Goal: Task Accomplishment & Management: Use online tool/utility

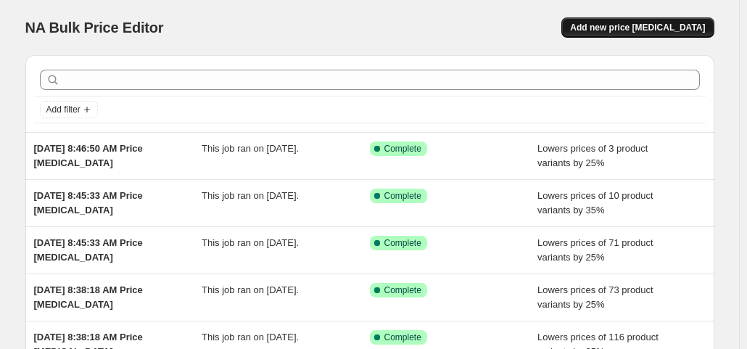
click at [638, 27] on span "Add new price change job" at bounding box center [637, 28] width 135 height 12
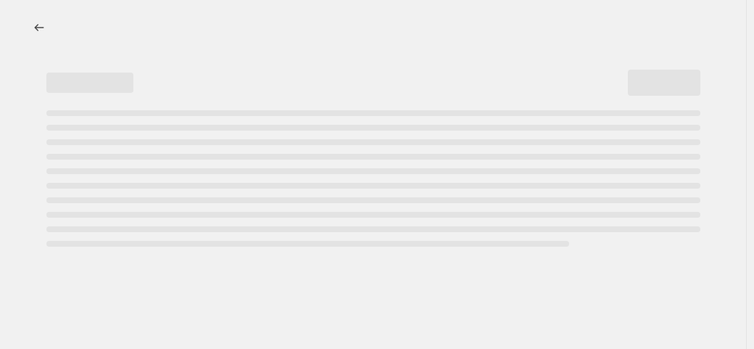
select select "percentage"
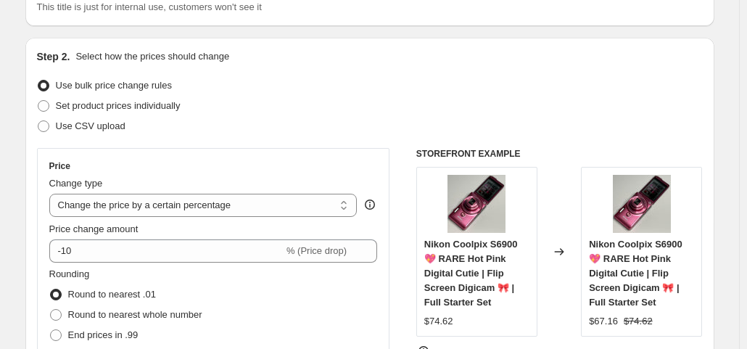
scroll to position [157, 0]
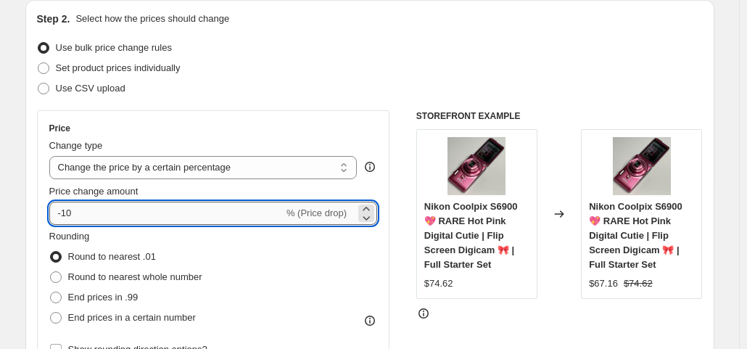
click at [136, 204] on input "-10" at bounding box center [166, 213] width 234 height 23
type input "-1"
type input "-27"
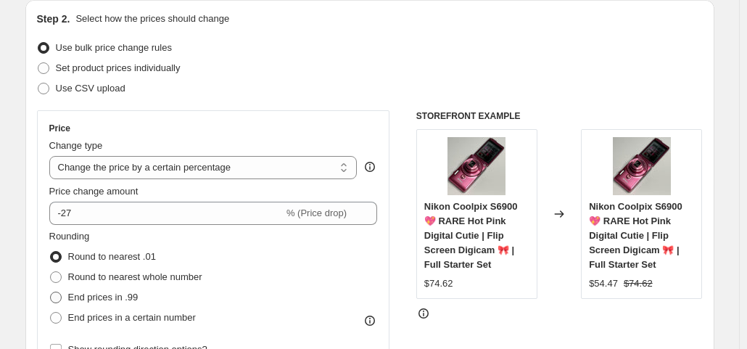
click at [98, 294] on span "End prices in .99" at bounding box center [103, 297] width 70 height 11
click at [51, 292] on input "End prices in .99" at bounding box center [50, 292] width 1 height 1
radio input "true"
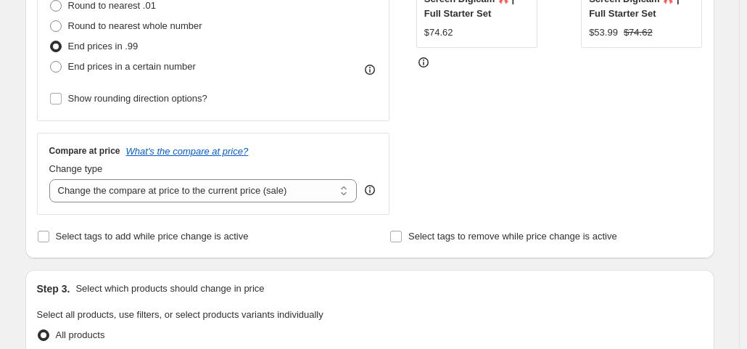
scroll to position [409, 0]
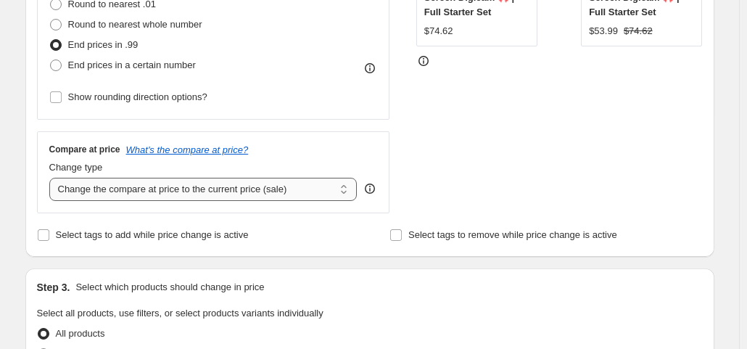
click at [193, 179] on select "Change the compare at price to the current price (sale) Change the compare at p…" at bounding box center [203, 189] width 308 height 23
select select "no_change"
click at [52, 178] on select "Change the compare at price to the current price (sale) Change the compare at p…" at bounding box center [203, 189] width 308 height 23
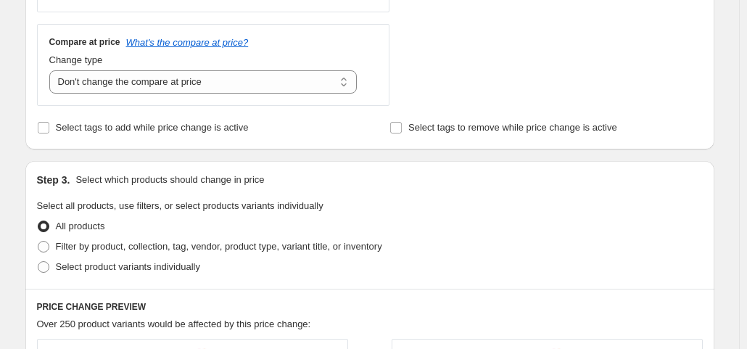
scroll to position [569, 0]
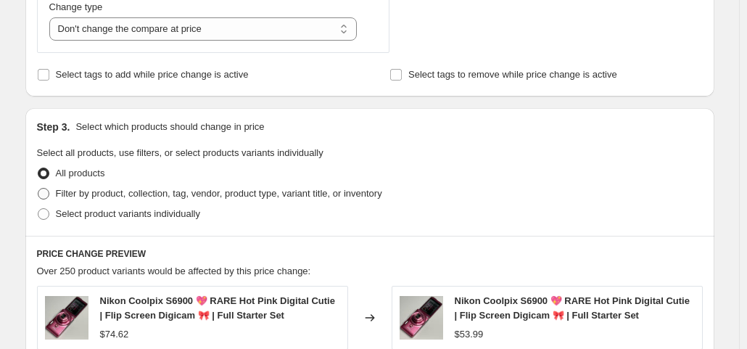
click at [158, 197] on span "Filter by product, collection, tag, vendor, product type, variant title, or inv…" at bounding box center [219, 193] width 326 height 11
click at [38, 189] on input "Filter by product, collection, tag, vendor, product type, variant title, or inv…" at bounding box center [38, 188] width 1 height 1
radio input "true"
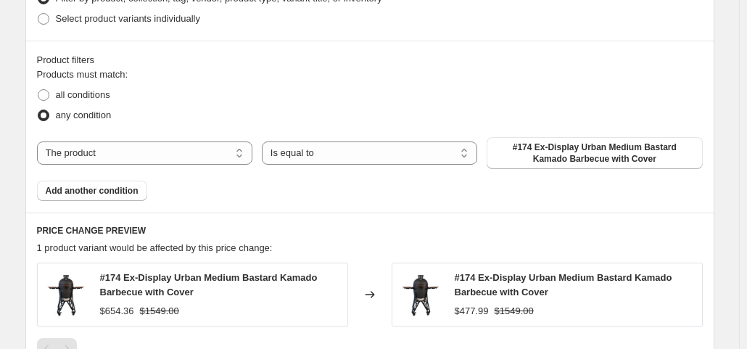
scroll to position [769, 0]
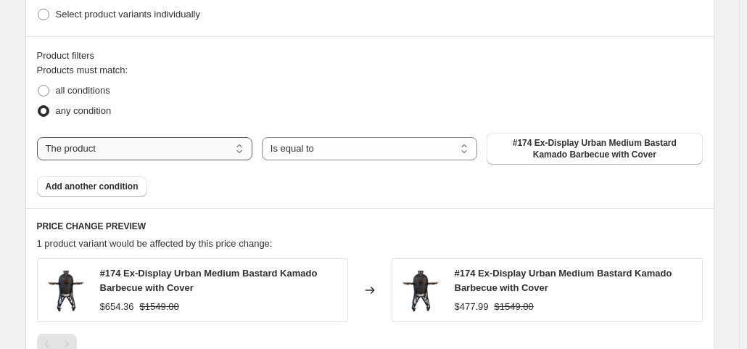
click at [156, 149] on select "The product The product's collection The product's tag The product's vendor The…" at bounding box center [144, 148] width 215 height 23
click at [259, 67] on fieldset "Products must match: all conditions any condition" at bounding box center [370, 92] width 666 height 58
click at [84, 91] on span "all conditions" at bounding box center [83, 90] width 54 height 11
click at [38, 86] on input "all conditions" at bounding box center [38, 85] width 1 height 1
radio input "true"
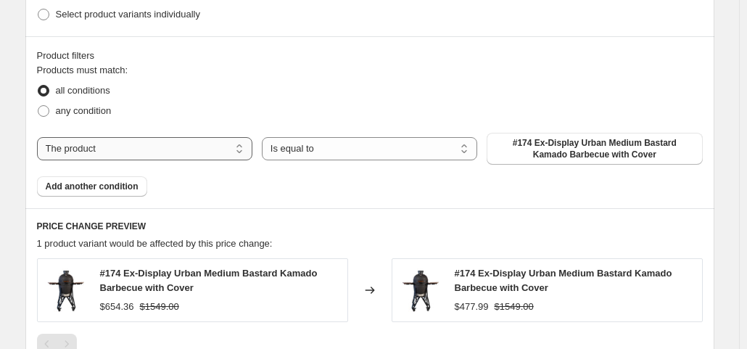
click at [131, 147] on select "The product The product's collection The product's tag The product's vendor The…" at bounding box center [144, 148] width 215 height 23
click at [228, 64] on fieldset "Products must match: all conditions any condition" at bounding box center [370, 92] width 666 height 58
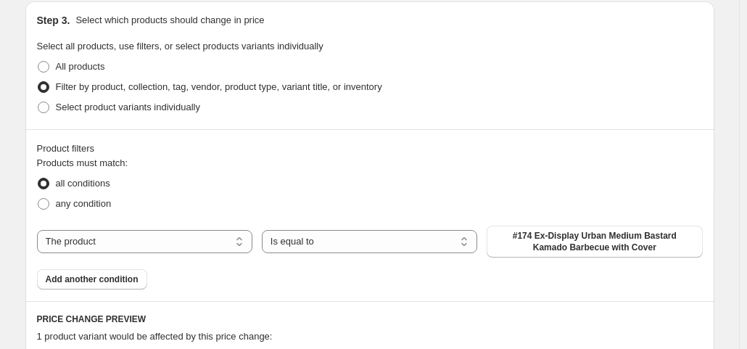
scroll to position [682, 0]
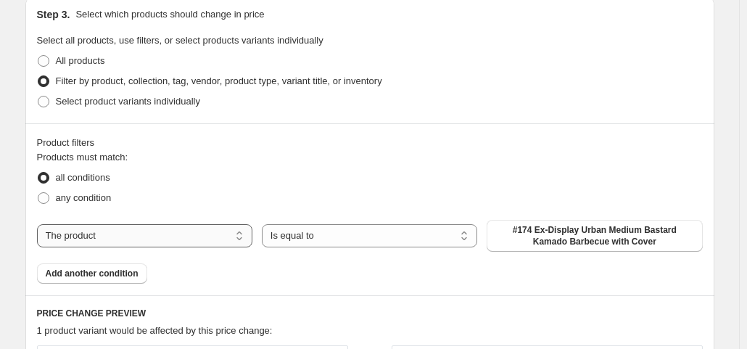
click at [96, 234] on select "The product The product's collection The product's tag The product's vendor The…" at bounding box center [144, 235] width 215 height 23
click at [421, 120] on div "Step 3. Select which products should change in price Select all products, use f…" at bounding box center [369, 60] width 689 height 128
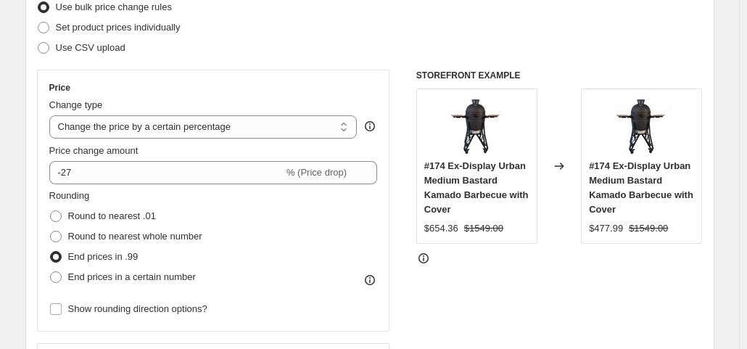
scroll to position [191, 0]
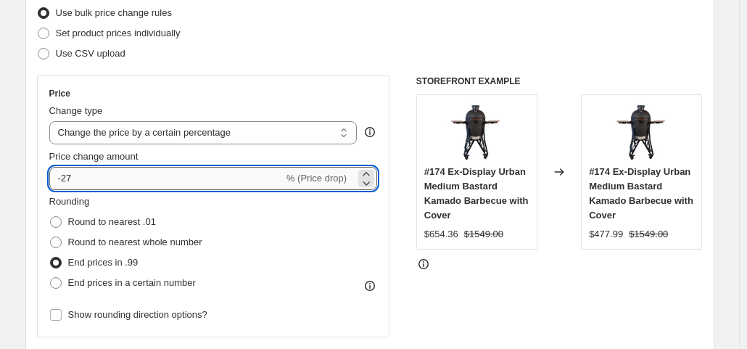
click at [97, 174] on input "-27" at bounding box center [166, 178] width 234 height 23
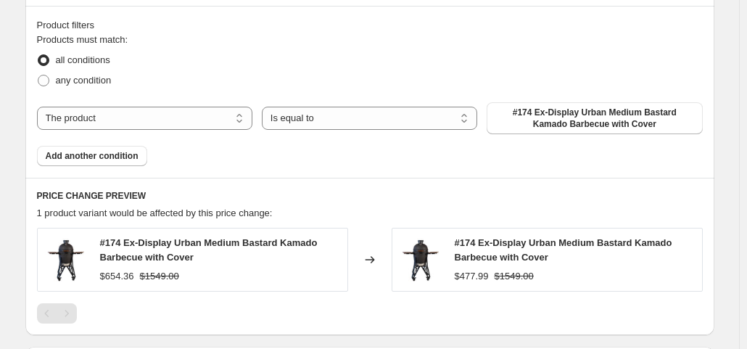
scroll to position [836, 0]
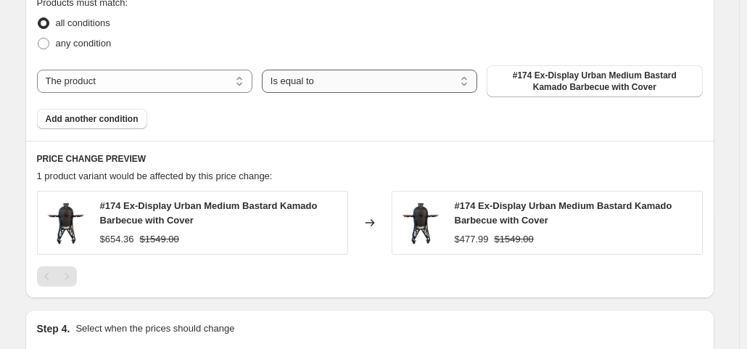
type input "-20"
click at [315, 75] on select "Is equal to Is not equal to" at bounding box center [369, 81] width 215 height 23
click at [218, 81] on select "The product The product's collection The product's tag The product's vendor The…" at bounding box center [144, 81] width 215 height 23
select select "collection"
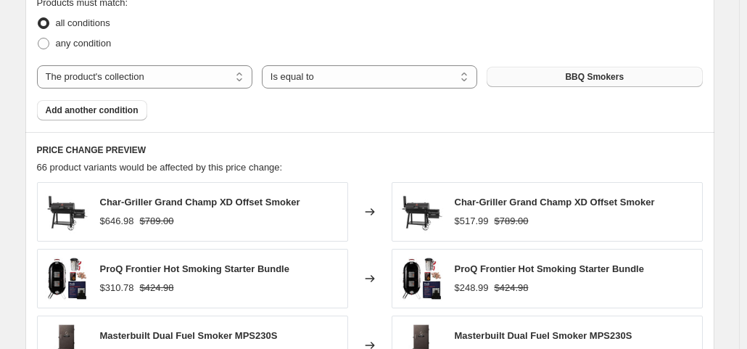
click at [601, 81] on span "BBQ Smokers" at bounding box center [594, 77] width 59 height 12
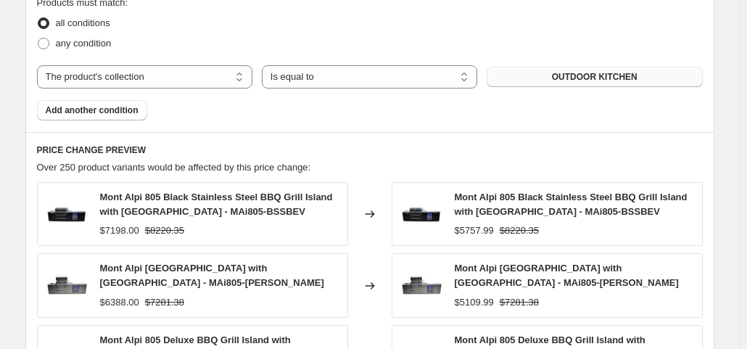
click at [519, 227] on strike "$8220.35" at bounding box center [519, 230] width 39 height 15
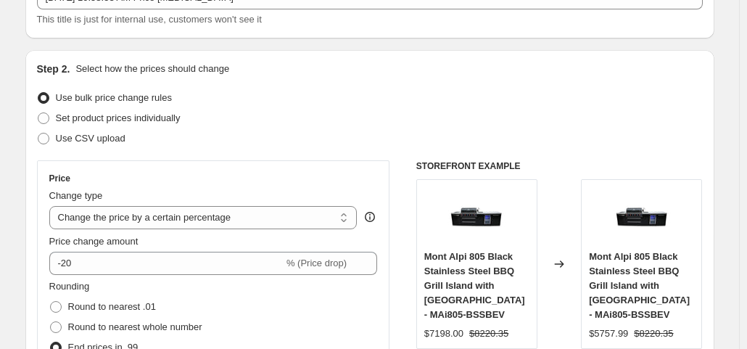
scroll to position [48, 0]
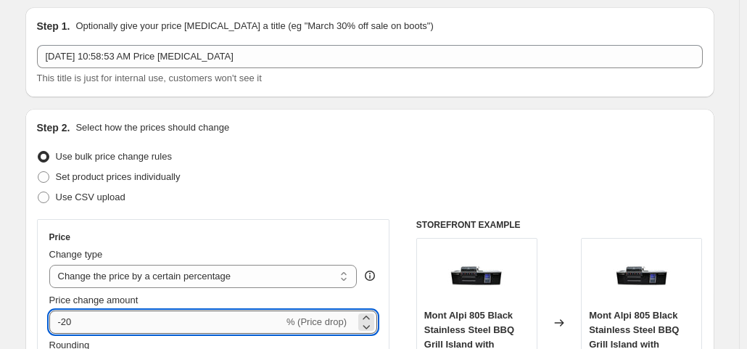
click at [138, 324] on input "-20" at bounding box center [166, 321] width 234 height 23
type input "-25"
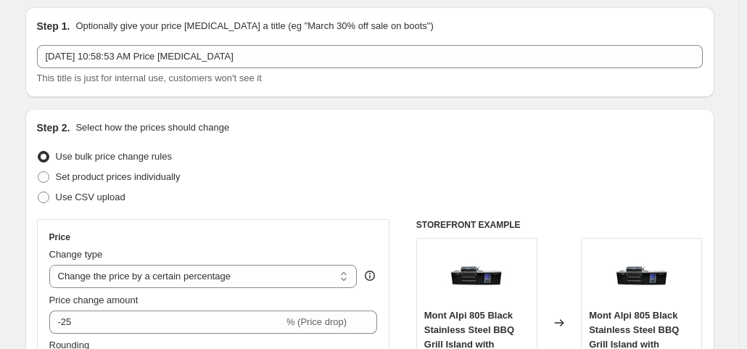
click at [612, 125] on div "Step 2. Select how the prices should change" at bounding box center [370, 127] width 666 height 15
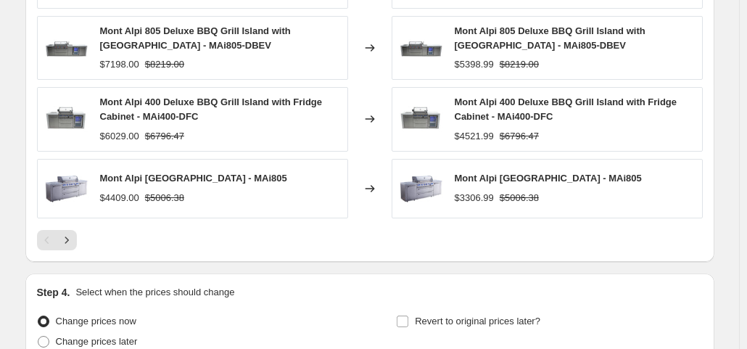
scroll to position [1279, 0]
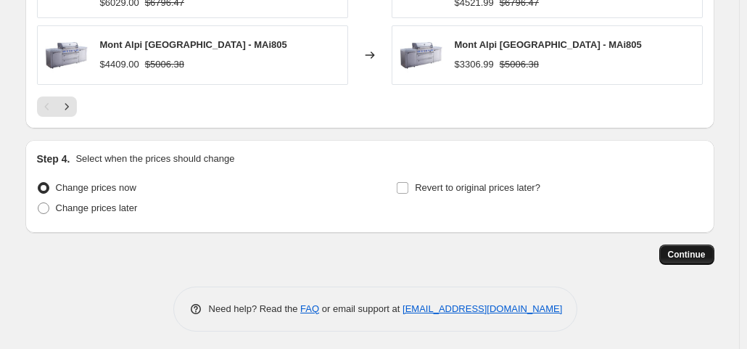
click at [688, 251] on span "Continue" at bounding box center [687, 255] width 38 height 12
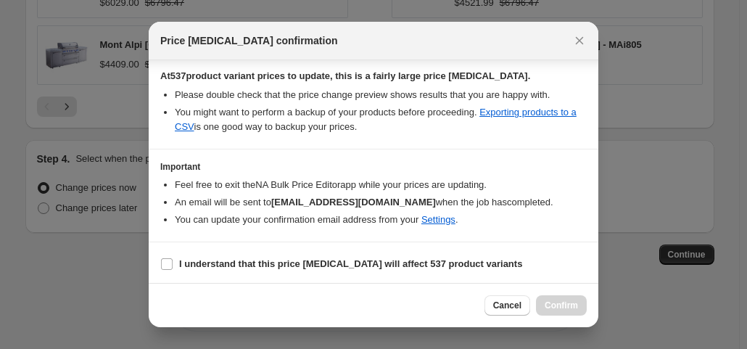
scroll to position [250, 0]
click at [387, 265] on b "I understand that this price change job will affect 537 product variants" at bounding box center [350, 263] width 343 height 11
click at [173, 265] on input "I understand that this price change job will affect 537 product variants" at bounding box center [167, 264] width 12 height 12
checkbox input "true"
click at [566, 301] on span "Confirm" at bounding box center [561, 306] width 33 height 12
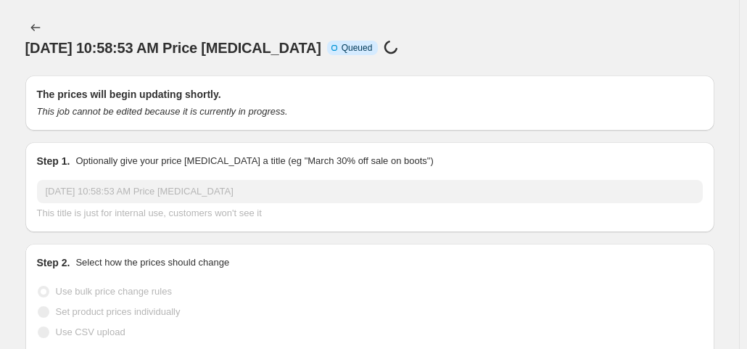
scroll to position [1279, 0]
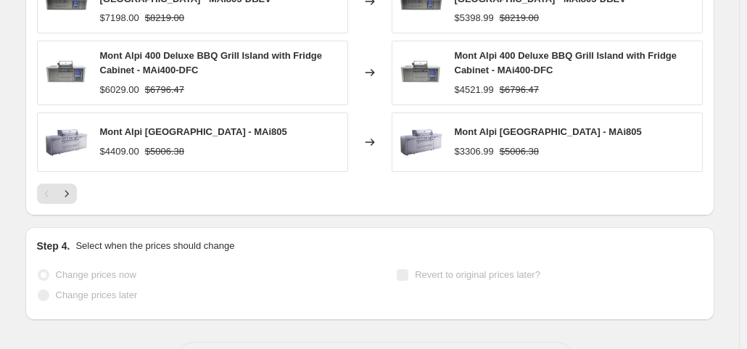
click at [461, 50] on span "Mont Alpi 400 Deluxe BBQ Grill Island with Fridge Cabinet - MAi400-DFC" at bounding box center [566, 62] width 223 height 25
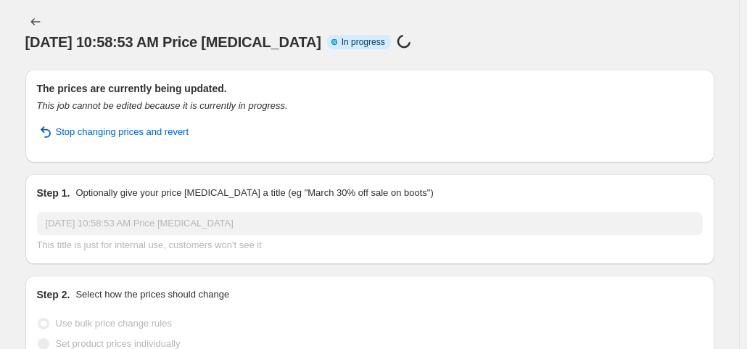
scroll to position [0, 0]
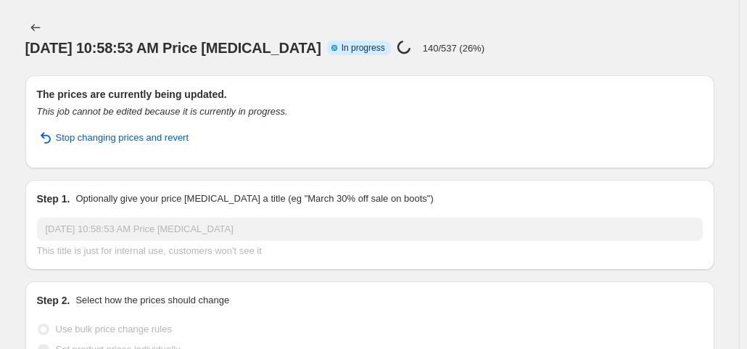
click at [485, 43] on p "140/537 (26%)" at bounding box center [454, 48] width 62 height 11
click at [563, 38] on div "Aug 31, 2025, 10:58:53 AM Price change job Info Partially complete In progress …" at bounding box center [369, 48] width 689 height 20
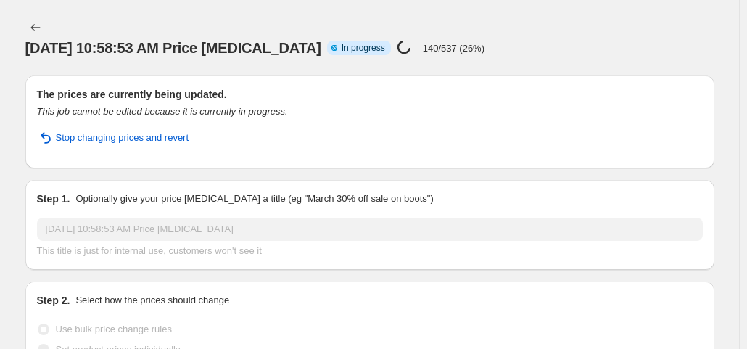
click at [486, 14] on div "Aug 31, 2025, 10:58:53 AM Price change job. This page is ready Aug 31, 2025, 10…" at bounding box center [369, 37] width 689 height 75
click at [485, 43] on p "180/537 (33%)" at bounding box center [454, 48] width 62 height 11
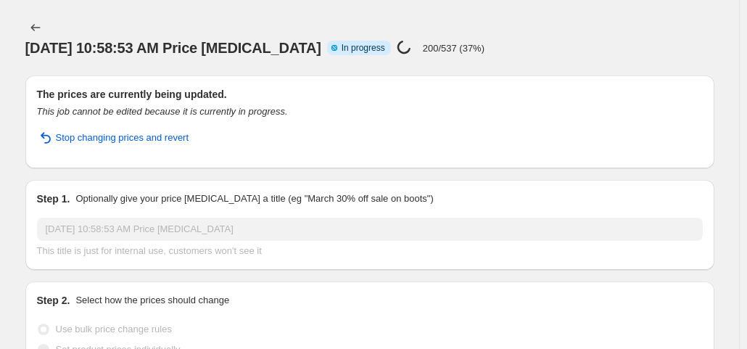
click at [485, 43] on p "200/537 (37%)" at bounding box center [454, 48] width 62 height 11
click at [525, 38] on div "Aug 31, 2025, 10:58:53 AM Price change job Info Partially complete In progress …" at bounding box center [369, 48] width 689 height 20
drag, startPoint x: 525, startPoint y: 28, endPoint x: 446, endPoint y: 23, distance: 79.2
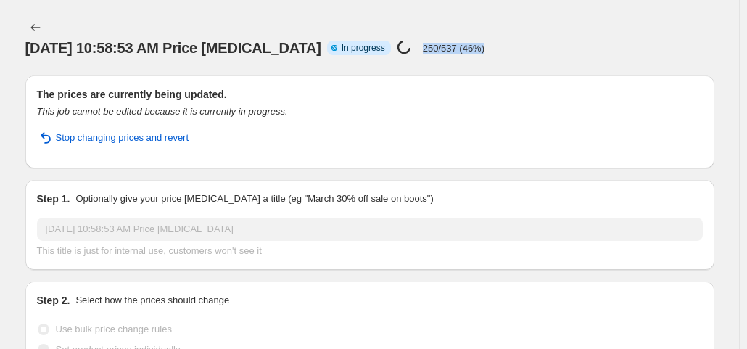
click at [446, 38] on div "Aug 31, 2025, 10:58:53 AM Price change job Info Partially complete In progress …" at bounding box center [369, 48] width 689 height 20
click at [446, 40] on div "Price change job in progress... 250/537 (46%)" at bounding box center [441, 48] width 88 height 17
drag, startPoint x: 451, startPoint y: 28, endPoint x: 522, endPoint y: 32, distance: 71.2
click at [522, 38] on div "Aug 31, 2025, 10:58:53 AM Price change job Info Partially complete In progress …" at bounding box center [369, 48] width 689 height 20
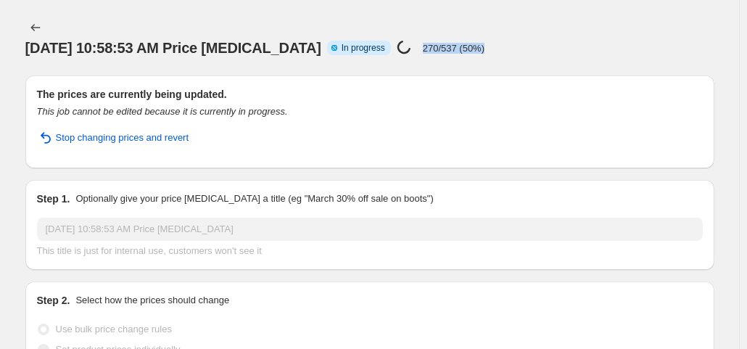
drag, startPoint x: 522, startPoint y: 32, endPoint x: 425, endPoint y: 33, distance: 97.2
click at [425, 38] on div "Aug 31, 2025, 10:58:53 AM Price change job Info Partially complete In progress …" at bounding box center [369, 48] width 689 height 20
click at [411, 40] on icon at bounding box center [404, 47] width 15 height 15
drag, startPoint x: 439, startPoint y: 31, endPoint x: 493, endPoint y: 33, distance: 54.4
click at [485, 40] on div "Price change job in progress... 270/537 (50%)" at bounding box center [441, 48] width 88 height 17
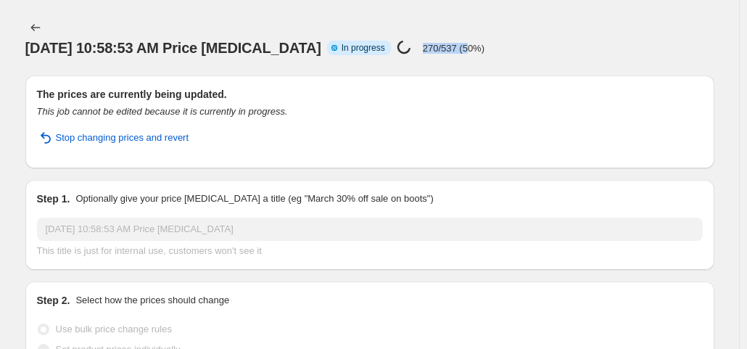
click at [485, 43] on p "270/537 (50%)" at bounding box center [454, 48] width 62 height 11
click at [509, 38] on div "Aug 31, 2025, 10:58:53 AM Price change job Info Partially complete In progress …" at bounding box center [369, 48] width 689 height 20
drag, startPoint x: 509, startPoint y: 29, endPoint x: 453, endPoint y: 30, distance: 56.6
click at [453, 38] on div "Aug 31, 2025, 10:58:53 AM Price change job Info Partially complete In progress …" at bounding box center [369, 48] width 689 height 20
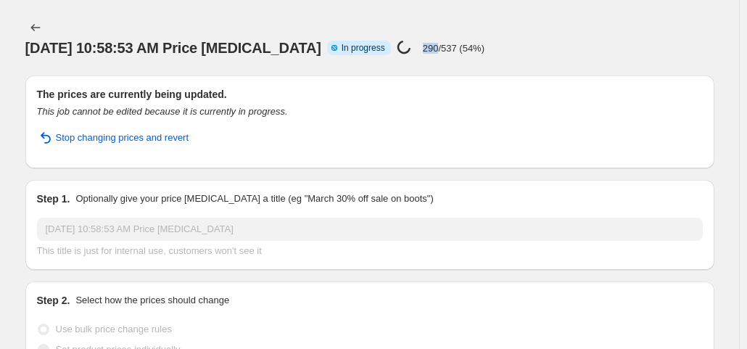
click at [453, 43] on p "290/537 (54%)" at bounding box center [454, 48] width 62 height 11
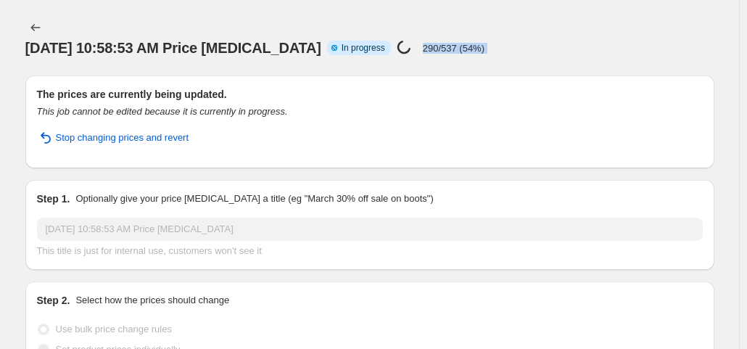
click at [485, 43] on p "290/537 (54%)" at bounding box center [454, 48] width 62 height 11
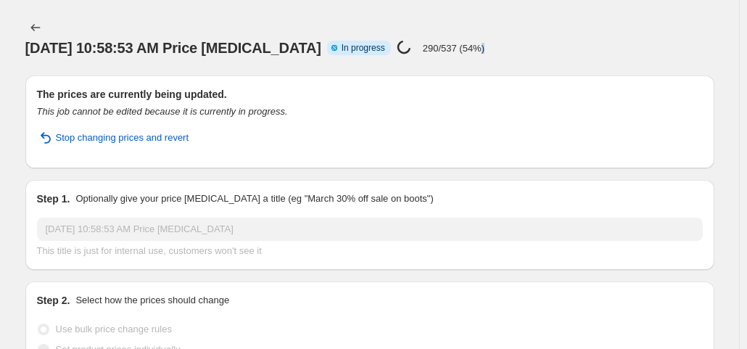
click at [485, 43] on p "290/537 (54%)" at bounding box center [454, 48] width 62 height 11
click at [485, 43] on p "310/537 (57%)" at bounding box center [454, 48] width 62 height 11
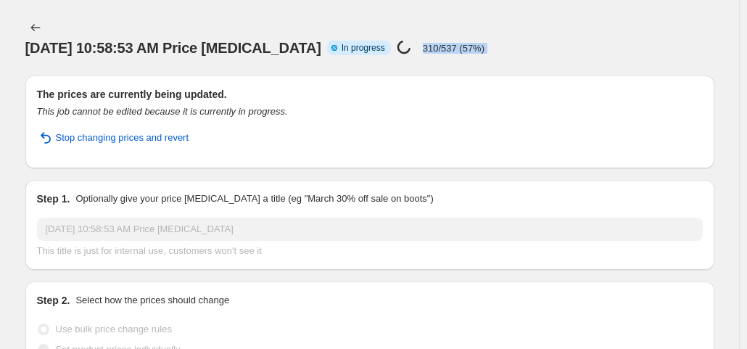
click at [535, 38] on div "Aug 31, 2025, 10:58:53 AM Price change job Info Partially complete In progress …" at bounding box center [369, 48] width 689 height 20
drag, startPoint x: 529, startPoint y: 24, endPoint x: 431, endPoint y: 27, distance: 98.0
click at [431, 38] on div "Aug 31, 2025, 10:58:53 AM Price change job Info Partially complete In progress …" at bounding box center [369, 48] width 689 height 20
click at [413, 38] on icon at bounding box center [403, 46] width 17 height 17
drag, startPoint x: 431, startPoint y: 27, endPoint x: 580, endPoint y: 24, distance: 149.4
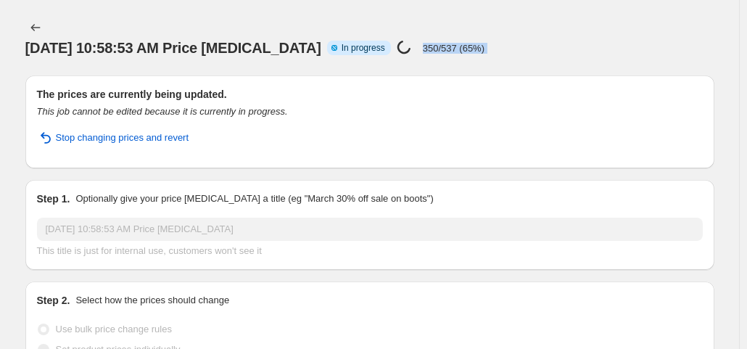
click at [580, 38] on div "Aug 31, 2025, 10:58:53 AM Price change job Info Partially complete In progress …" at bounding box center [369, 48] width 689 height 20
drag, startPoint x: 580, startPoint y: 24, endPoint x: 321, endPoint y: 36, distance: 259.9
click at [321, 38] on div "Aug 31, 2025, 10:58:53 AM Price change job Info Partially complete In progress …" at bounding box center [369, 48] width 689 height 20
click at [321, 40] on span "Aug 31, 2025, 10:58:53 AM Price change job" at bounding box center [173, 48] width 296 height 16
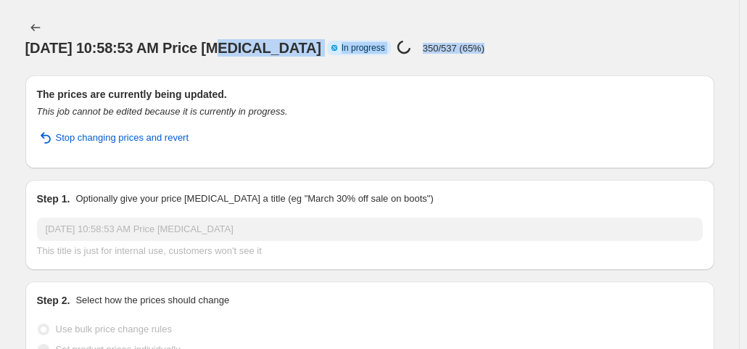
drag, startPoint x: 521, startPoint y: 30, endPoint x: 238, endPoint y: 19, distance: 283.1
click at [238, 38] on div "Aug 31, 2025, 10:58:53 AM Price change job Info Partially complete In progress …" at bounding box center [369, 48] width 689 height 20
click at [238, 40] on span "Aug 31, 2025, 10:58:53 AM Price change job" at bounding box center [173, 48] width 296 height 16
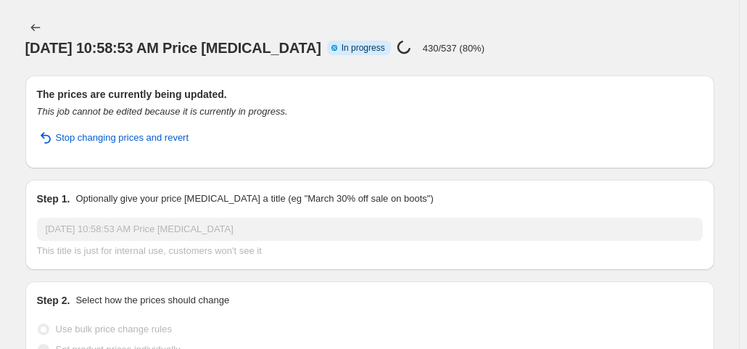
drag, startPoint x: 516, startPoint y: 34, endPoint x: 440, endPoint y: 30, distance: 76.3
click at [440, 38] on div "Aug 31, 2025, 10:58:53 AM Price change job Info Partially complete In progress …" at bounding box center [369, 48] width 689 height 20
click at [440, 40] on div "Price change job in progress... 430/537 (80%)" at bounding box center [441, 48] width 88 height 17
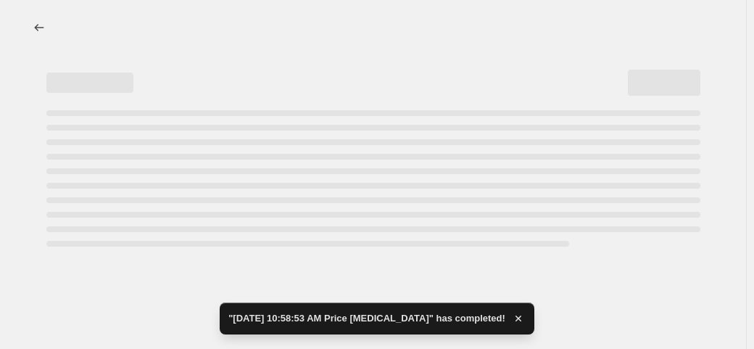
select select "percentage"
select select "no_change"
select select "collection"
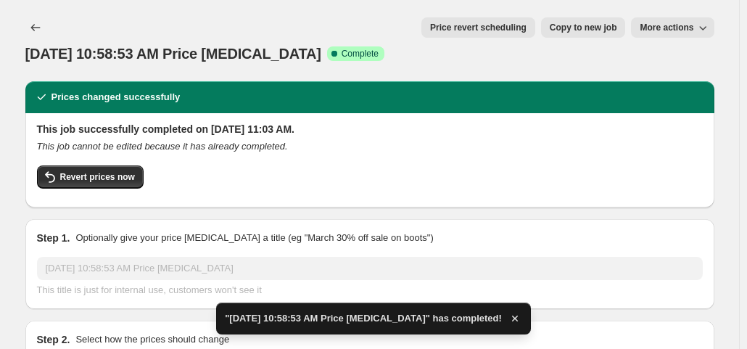
click at [487, 33] on span "Price revert scheduling" at bounding box center [478, 28] width 96 height 12
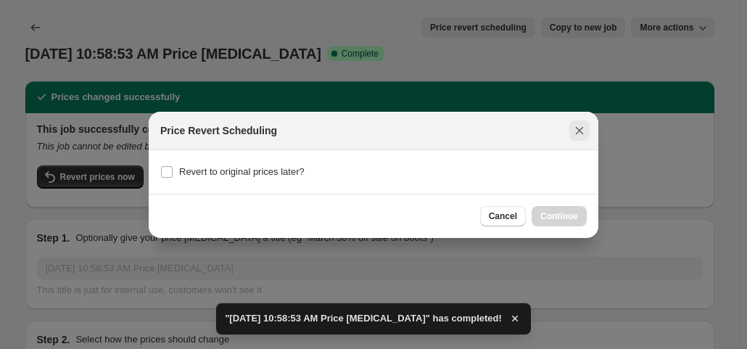
click at [585, 132] on icon "Close" at bounding box center [579, 130] width 15 height 15
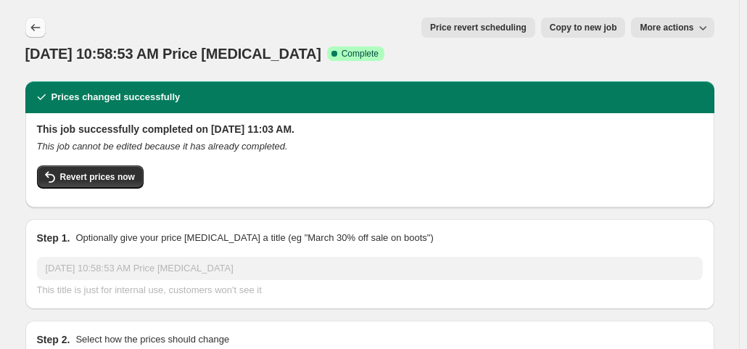
click at [35, 25] on icon "Price change jobs" at bounding box center [35, 27] width 15 height 15
